Goal: Transaction & Acquisition: Obtain resource

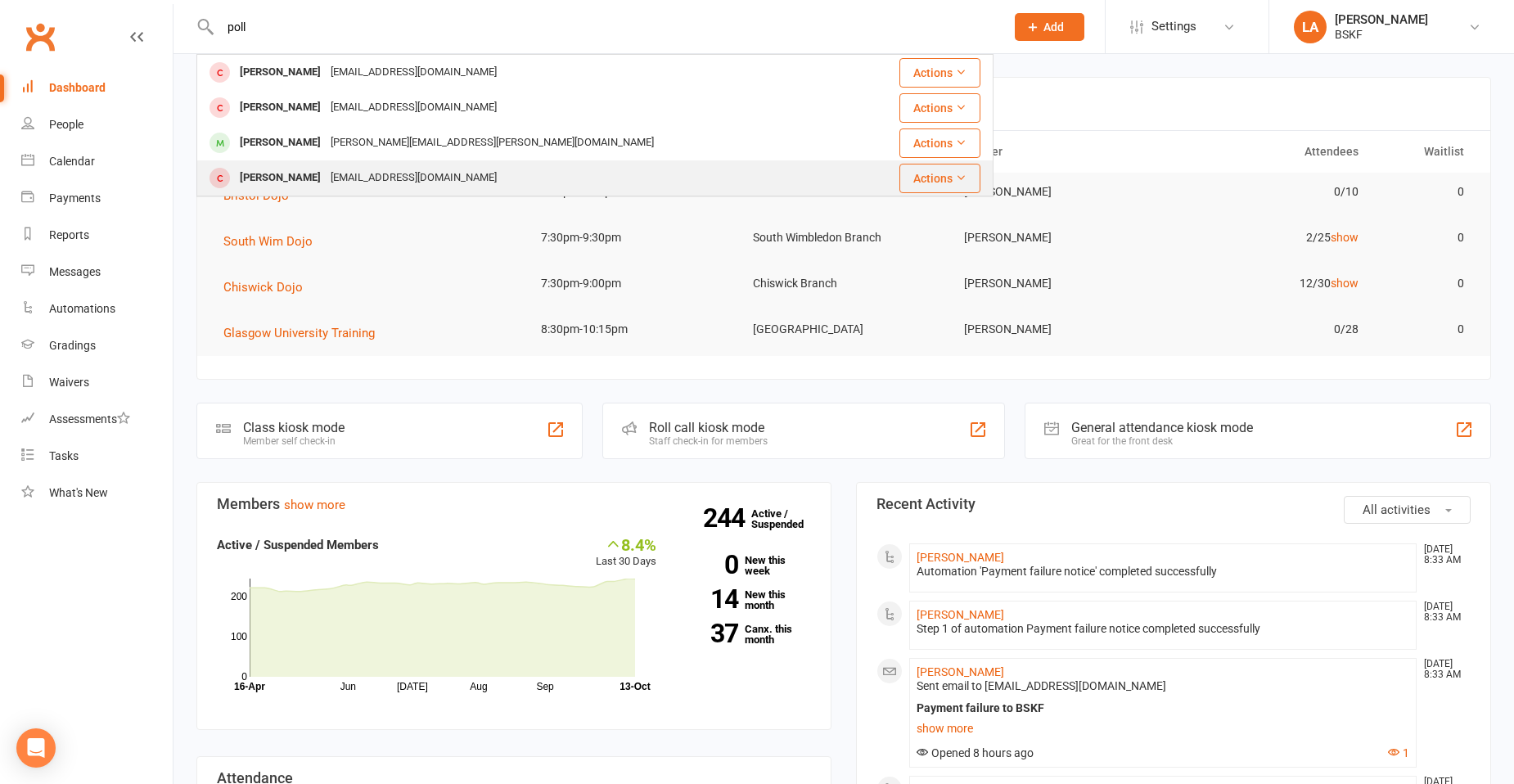
type input "poll"
click at [350, 175] on div "[EMAIL_ADDRESS][DOMAIN_NAME]" at bounding box center [413, 178] width 176 height 23
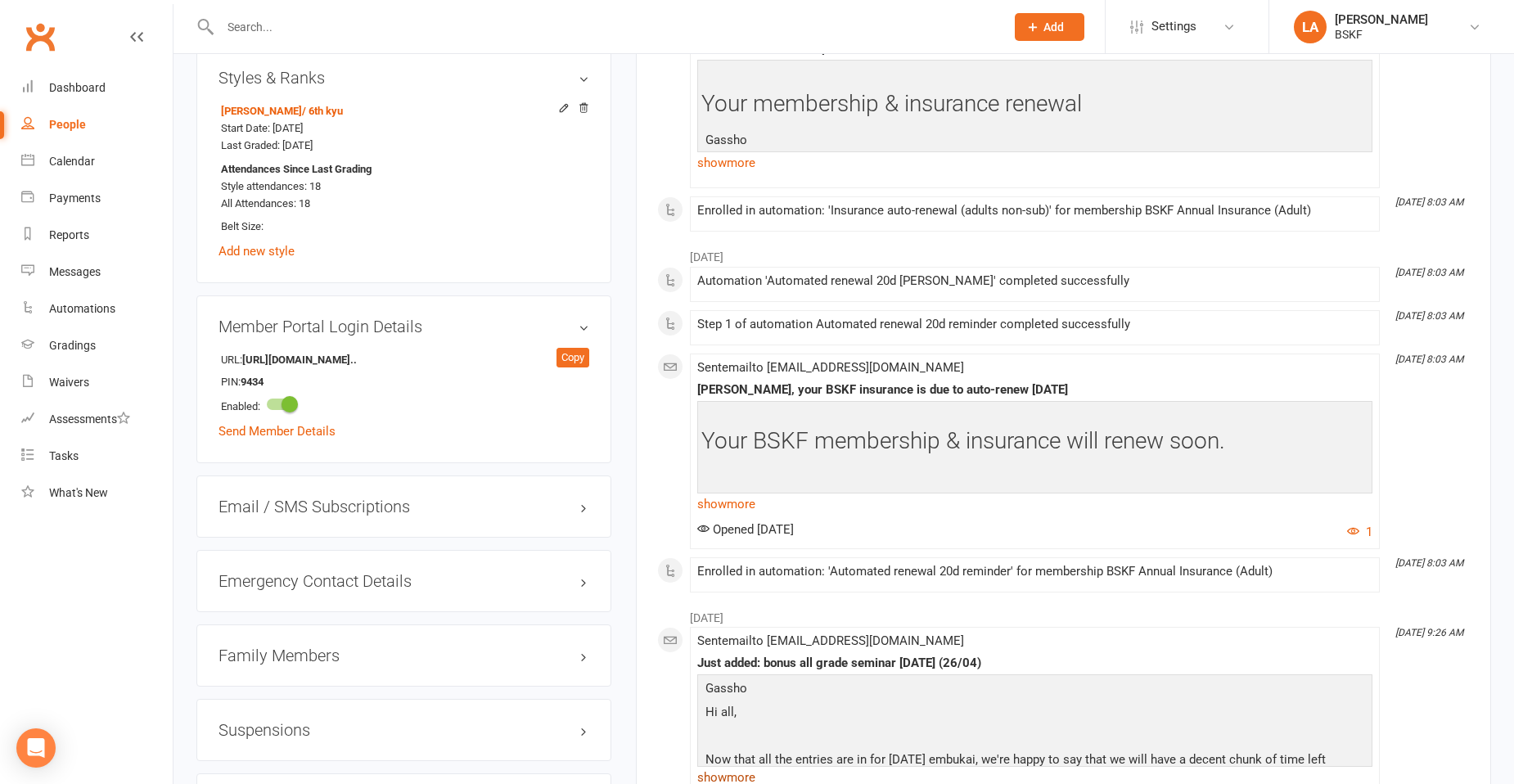
scroll to position [1000, 0]
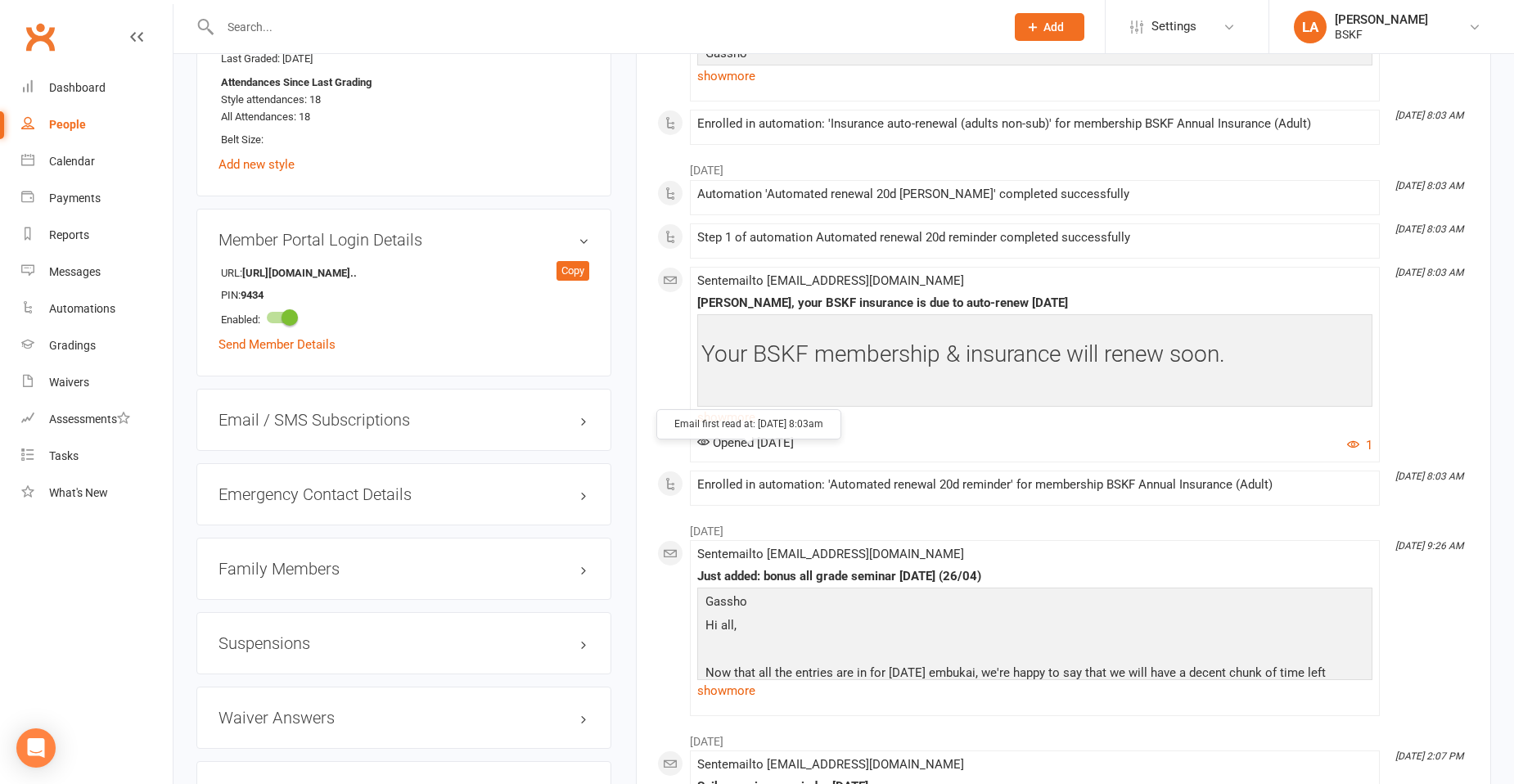
drag, startPoint x: 841, startPoint y: 454, endPoint x: 725, endPoint y: 451, distance: 116.0
click at [707, 453] on div "Opened [DATE] 1" at bounding box center [1035, 444] width 675 height 20
click at [897, 455] on div "Opened [DATE] 1" at bounding box center [1035, 444] width 675 height 20
click at [721, 427] on link "show more" at bounding box center [1035, 417] width 675 height 23
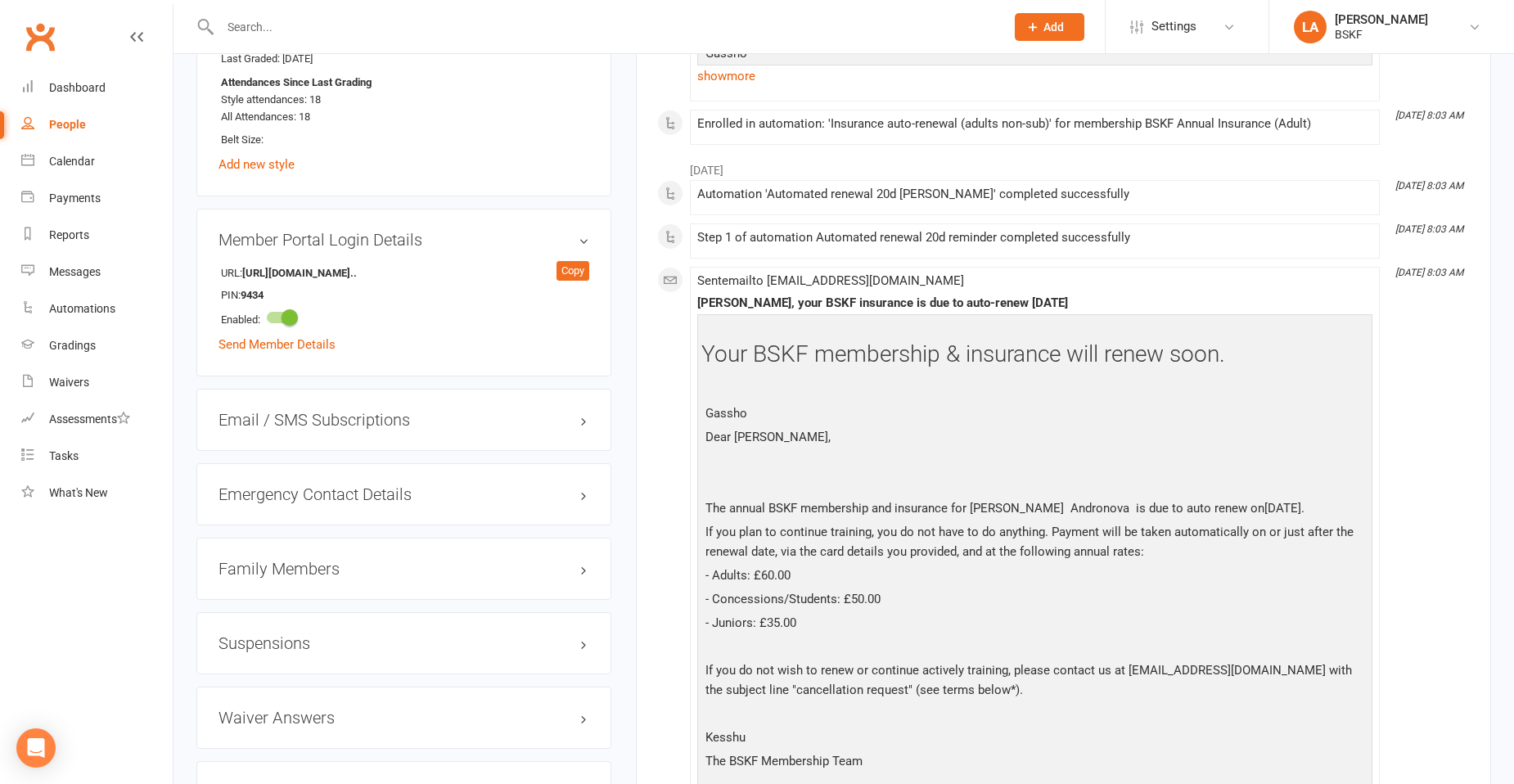
scroll to position [1333, 0]
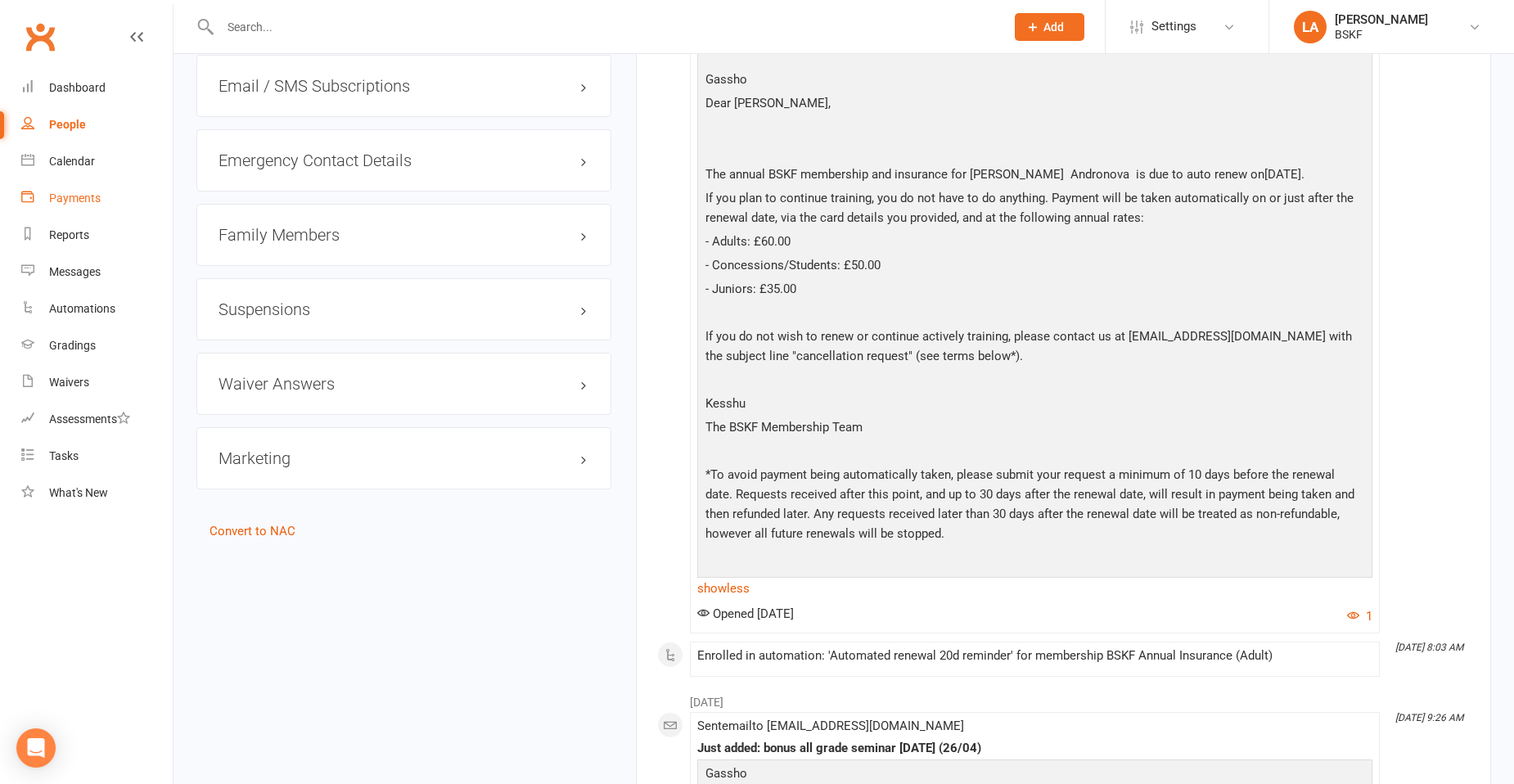
drag, startPoint x: 88, startPoint y: 197, endPoint x: 108, endPoint y: 189, distance: 21.5
click at [88, 195] on div "Payments" at bounding box center [75, 198] width 51 height 13
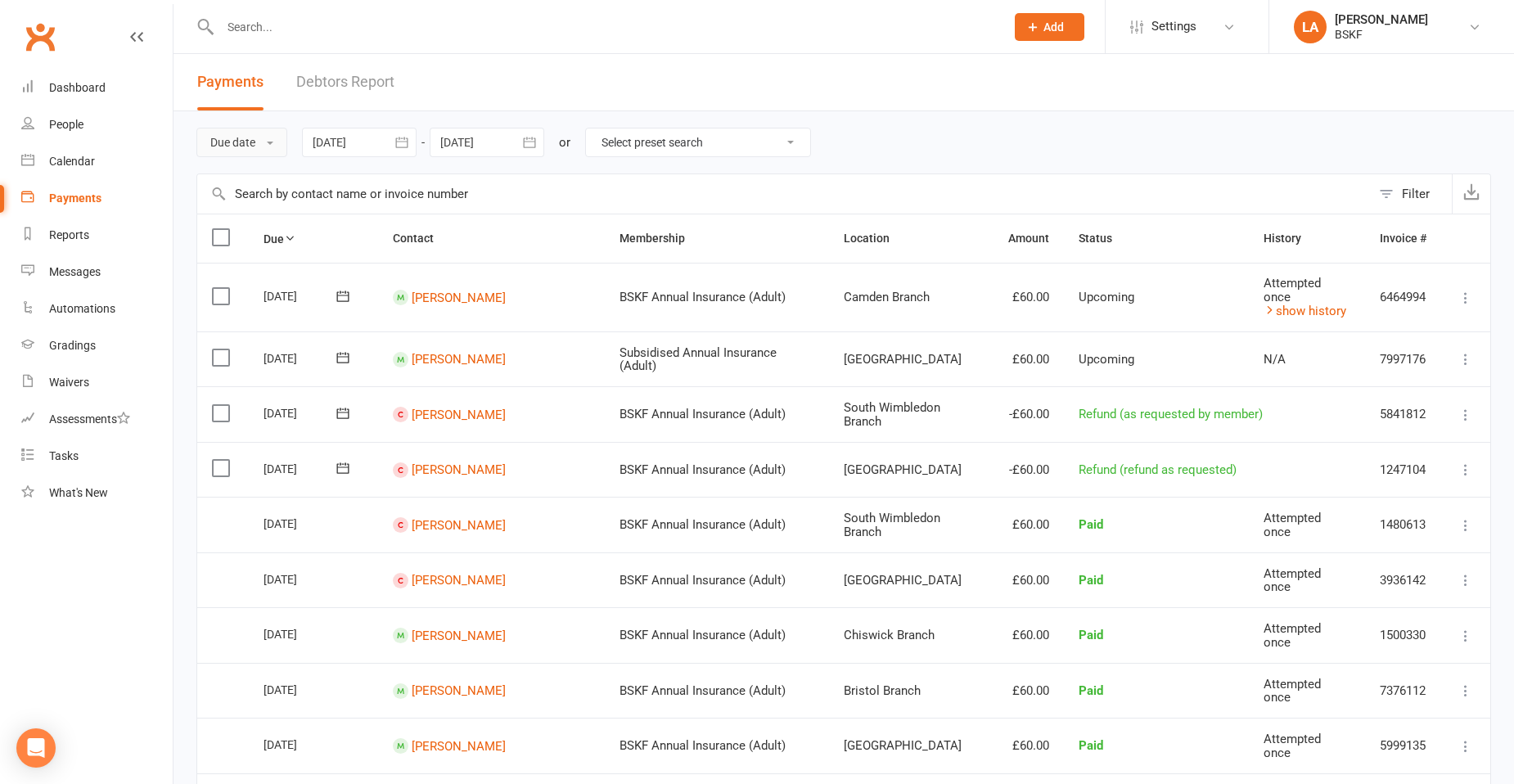
click at [237, 148] on button "Due date" at bounding box center [242, 142] width 91 height 29
click at [251, 247] on link "Date failed" at bounding box center [278, 244] width 162 height 33
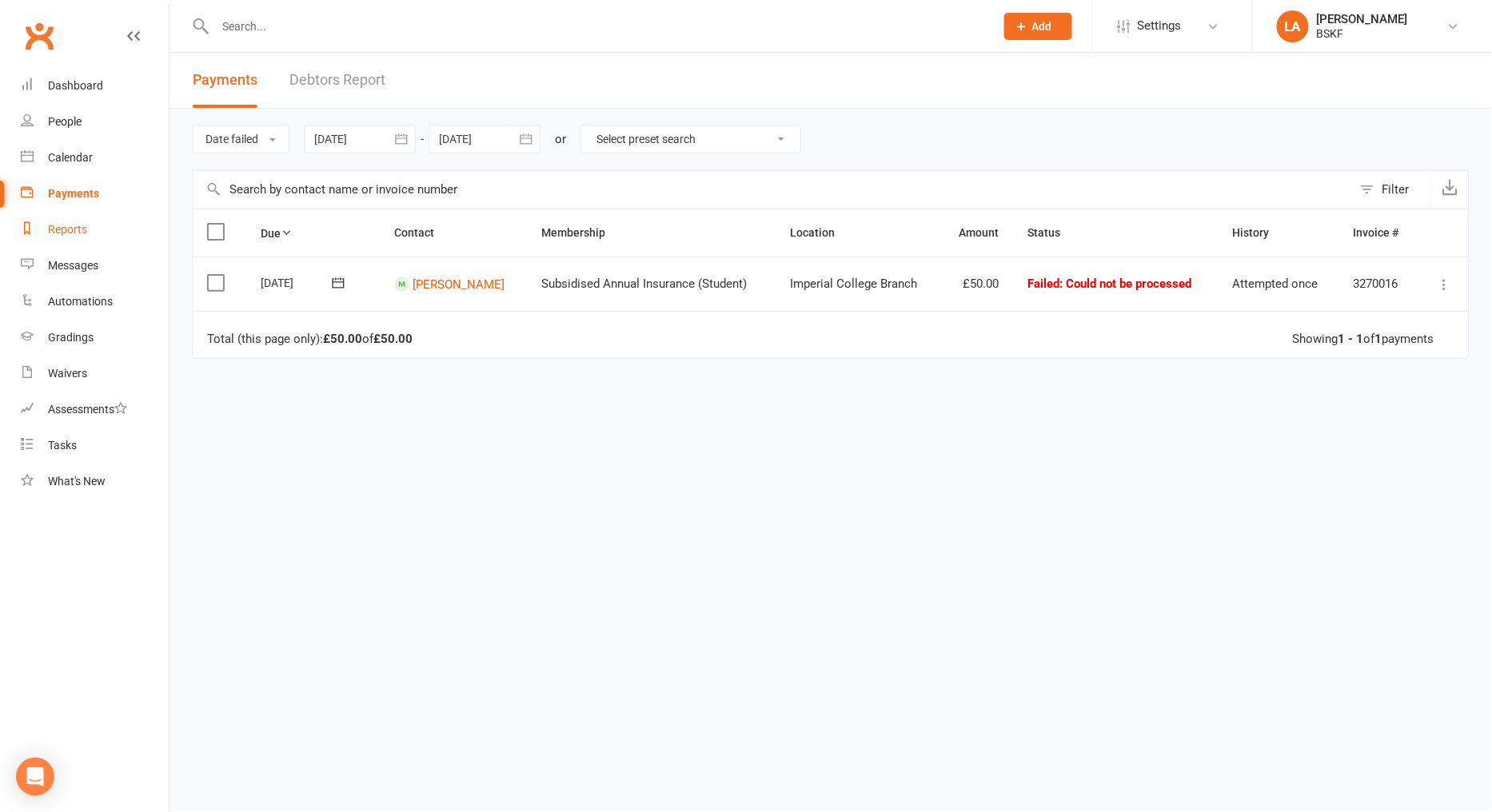
click at [88, 229] on link "Reports" at bounding box center [95, 229] width 148 height 36
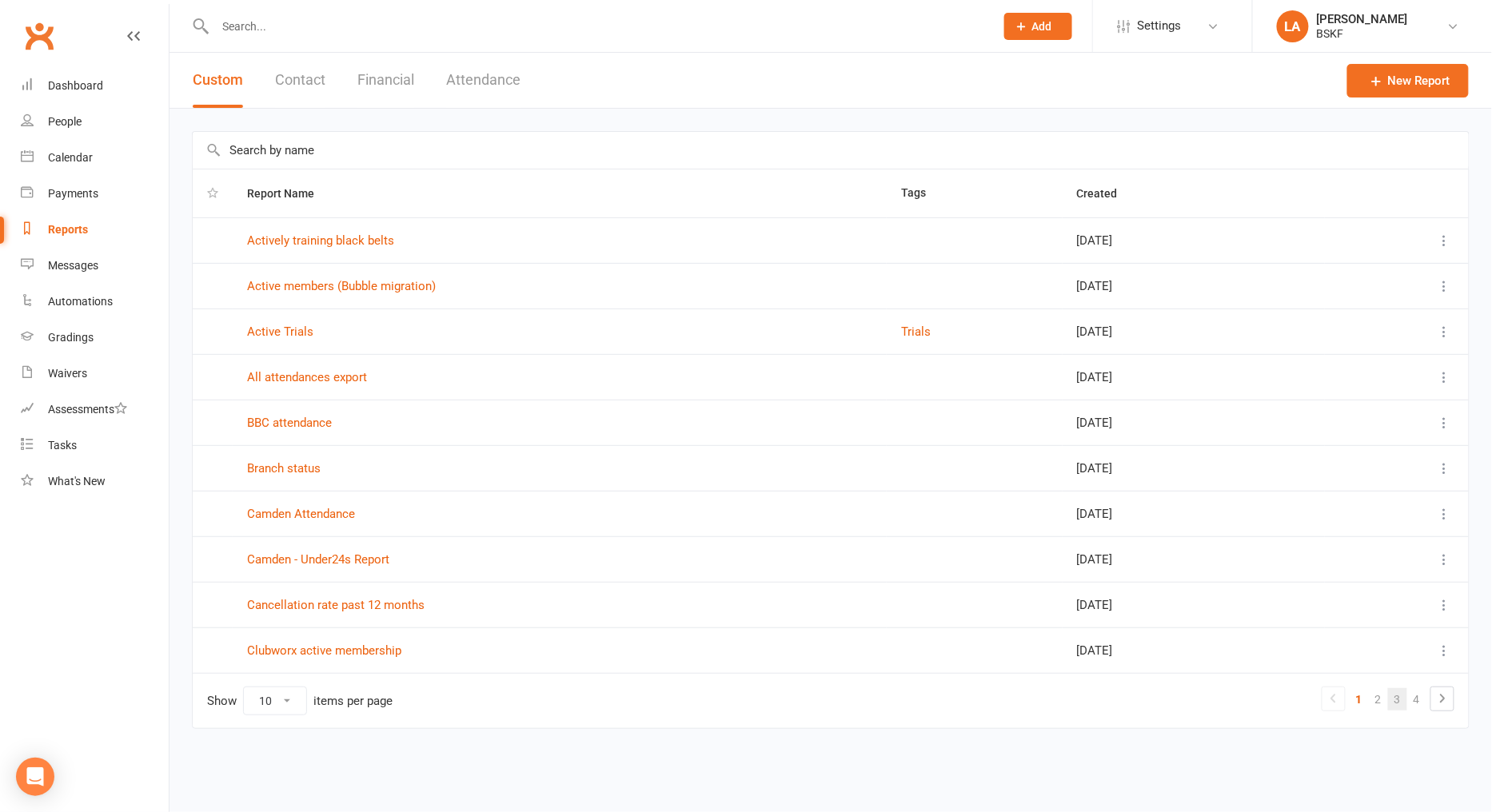
click at [1397, 698] on link "3" at bounding box center [1397, 699] width 19 height 22
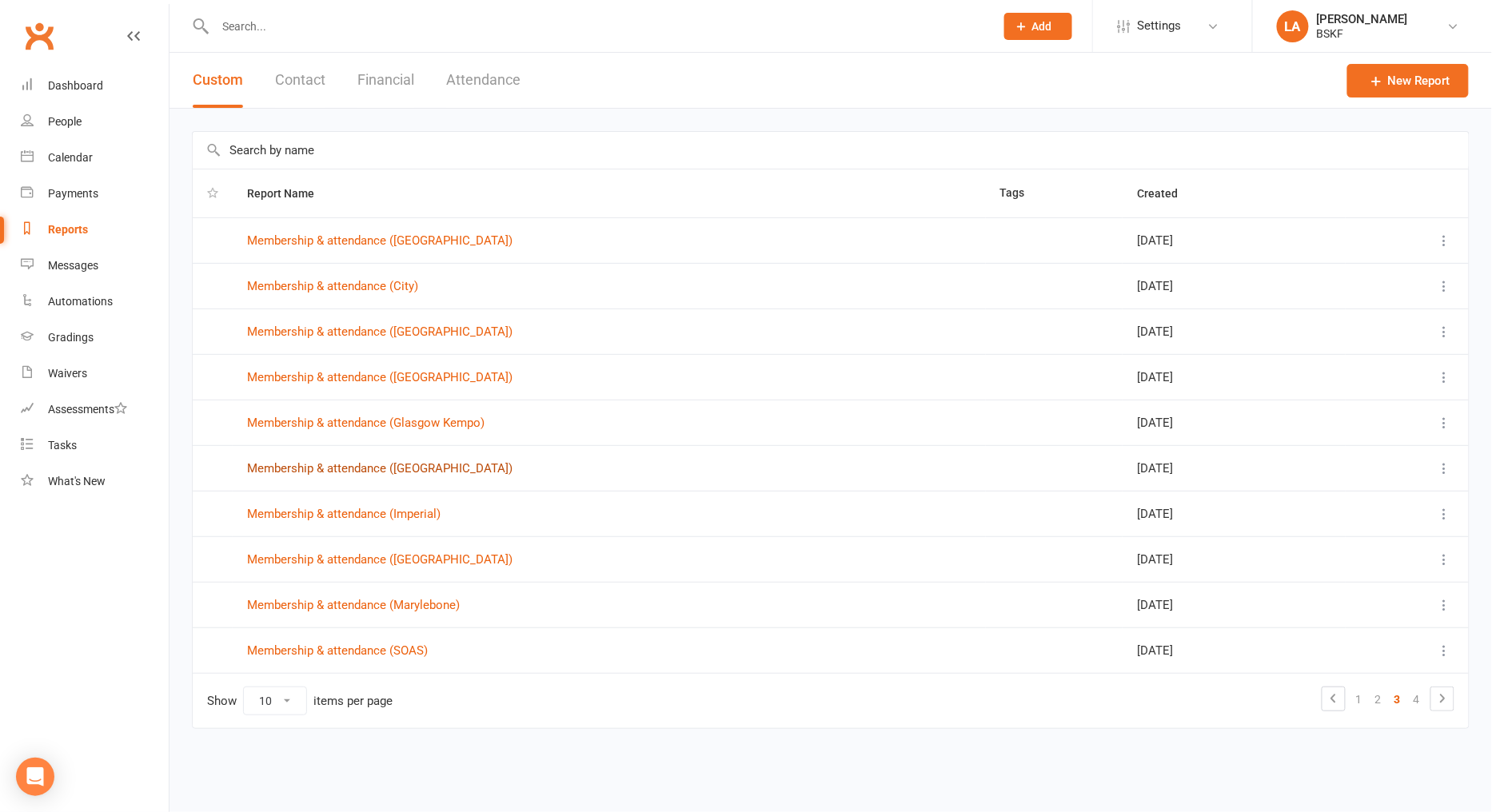
click at [337, 468] on link "Membership & attendance ([GEOGRAPHIC_DATA])" at bounding box center [380, 468] width 266 height 14
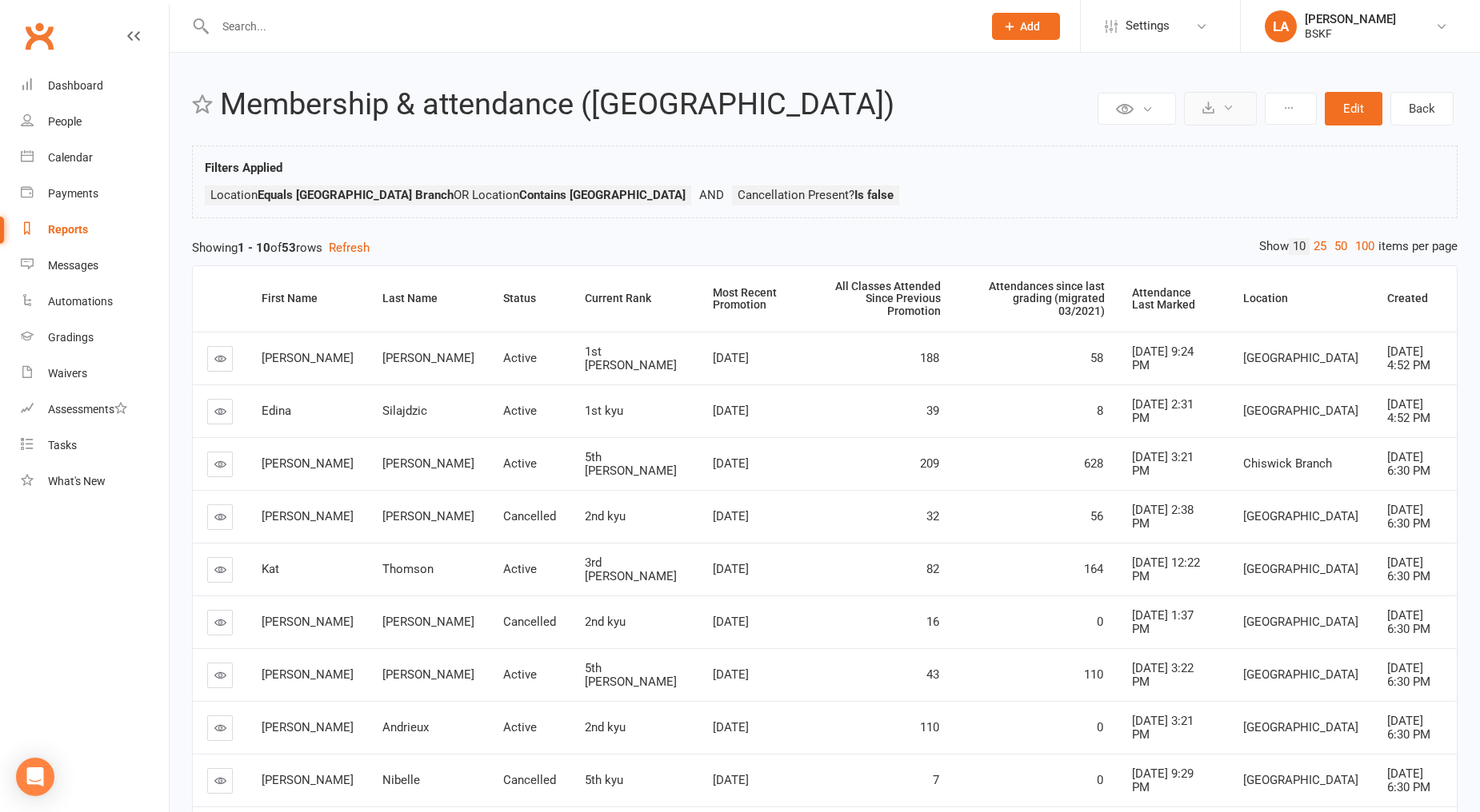
click at [1244, 119] on button at bounding box center [1221, 109] width 73 height 34
click at [1222, 160] on link "Export to CSV" at bounding box center [1172, 147] width 168 height 32
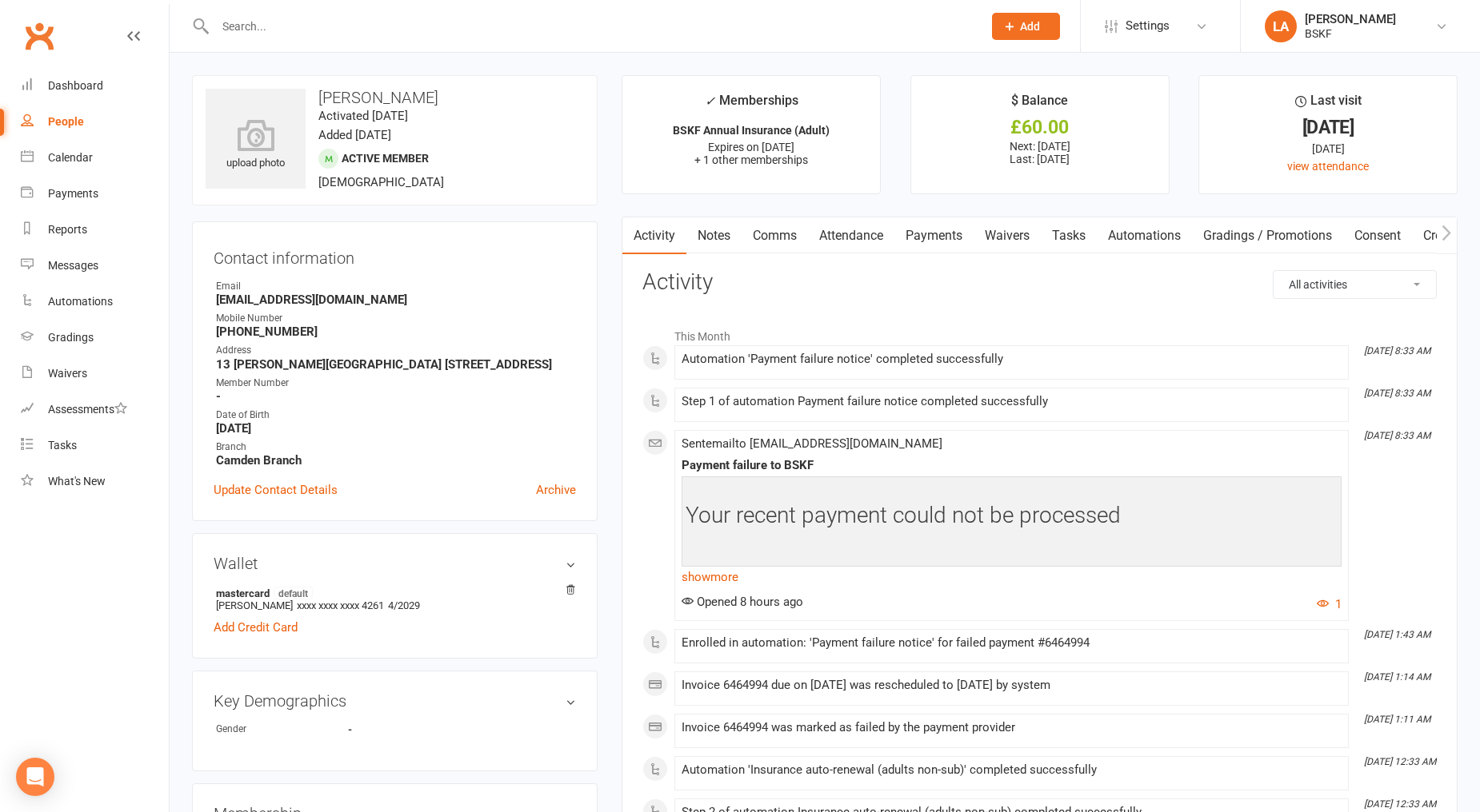
click at [312, 32] on input "text" at bounding box center [590, 26] width 761 height 22
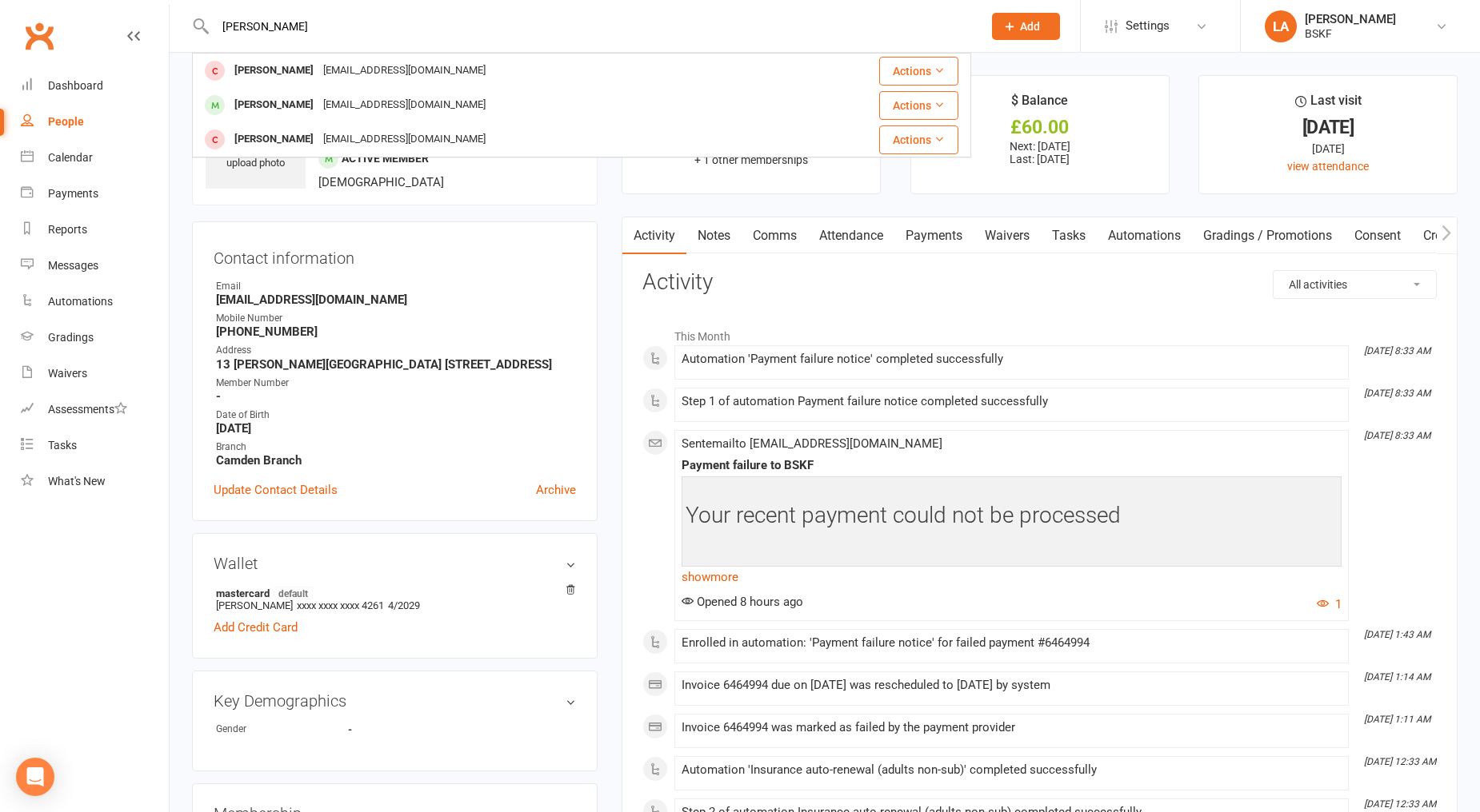
type input "[PERSON_NAME]"
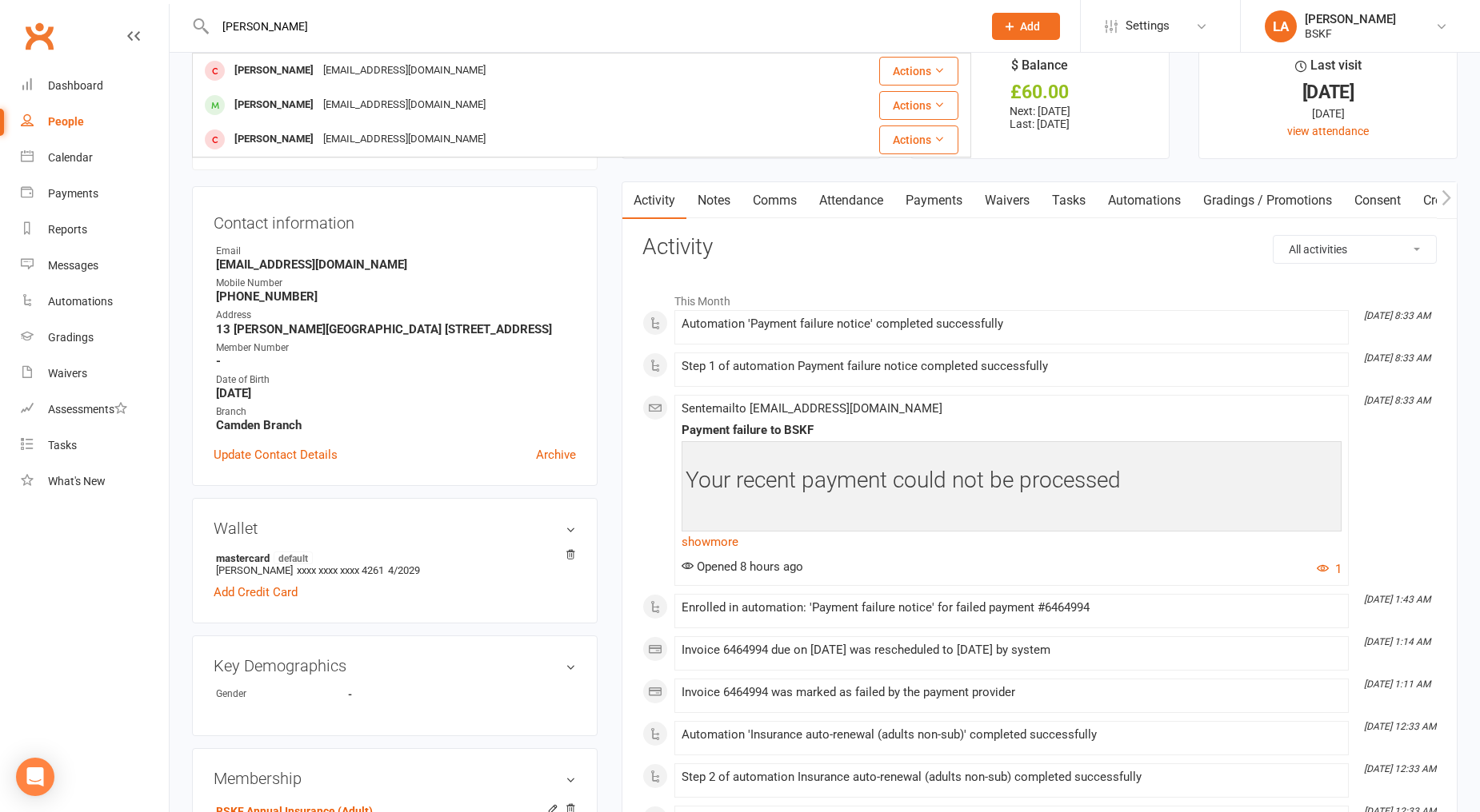
click at [338, 98] on div "[EMAIL_ADDRESS][DOMAIN_NAME]" at bounding box center [404, 104] width 172 height 23
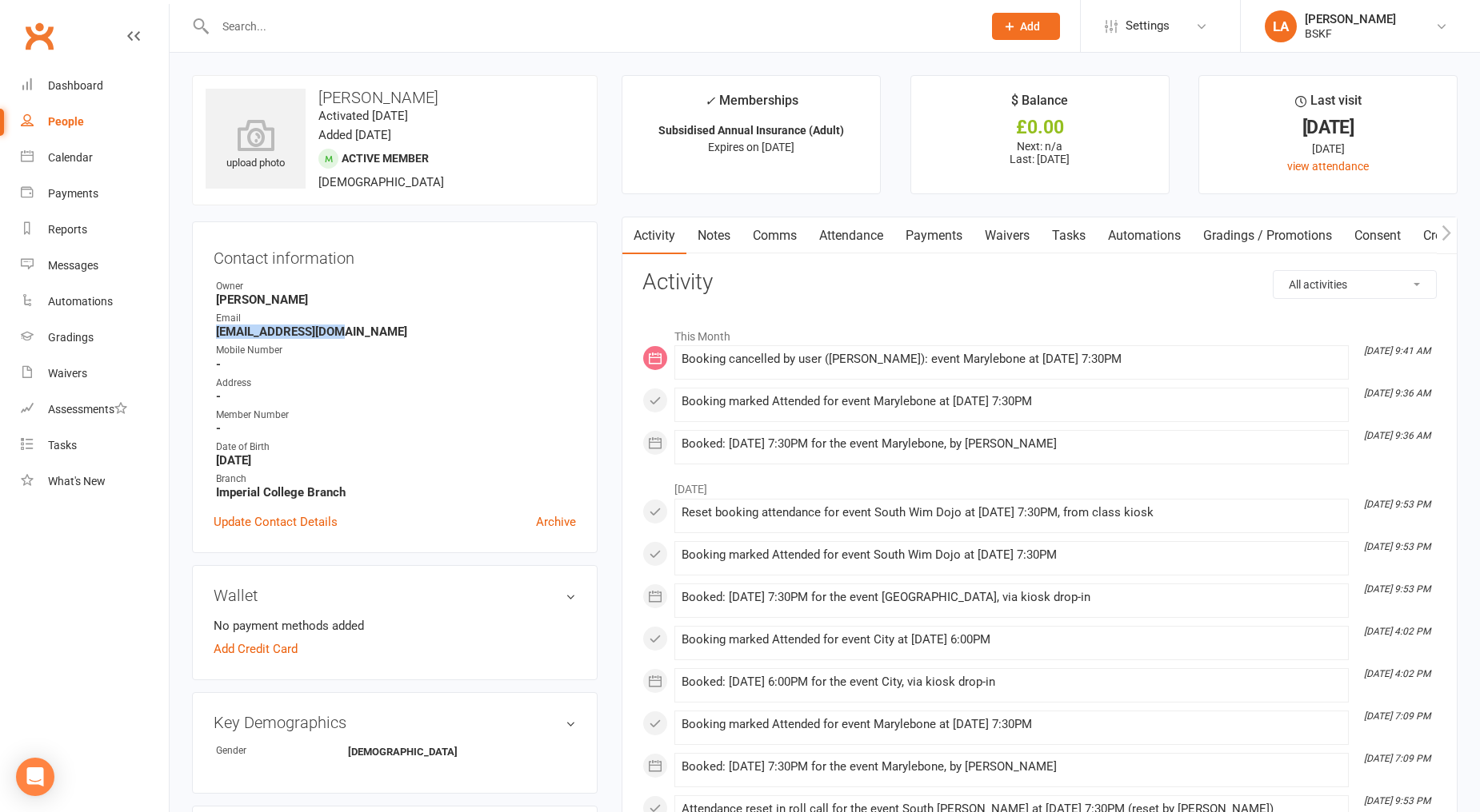
drag, startPoint x: 358, startPoint y: 332, endPoint x: 209, endPoint y: 334, distance: 149.0
click at [209, 334] on div "Contact information Owner Aled Moses Email vcm1973@hotmail.com Mobile Number - …" at bounding box center [395, 388] width 406 height 332
